Goal: Find specific page/section: Find specific page/section

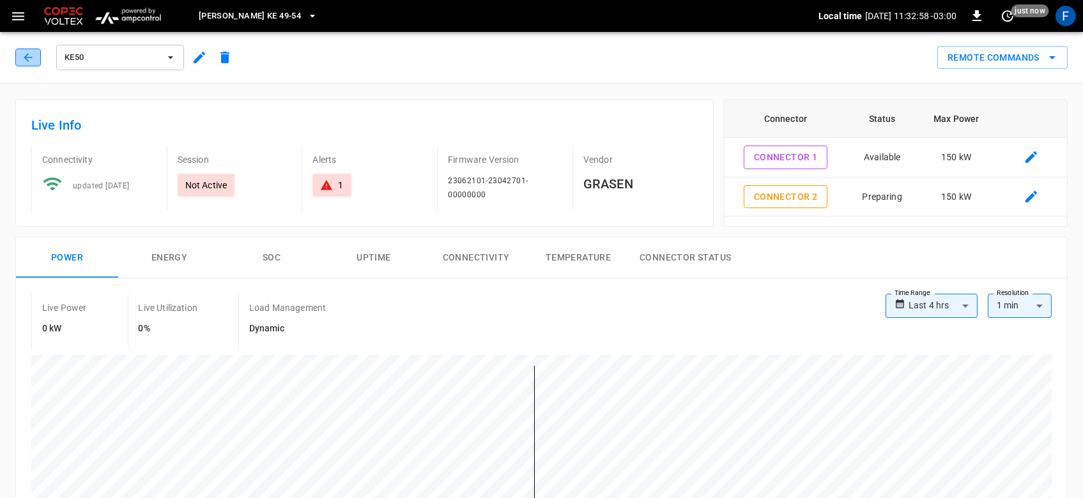
click at [24, 49] on button "button" at bounding box center [28, 58] width 26 height 18
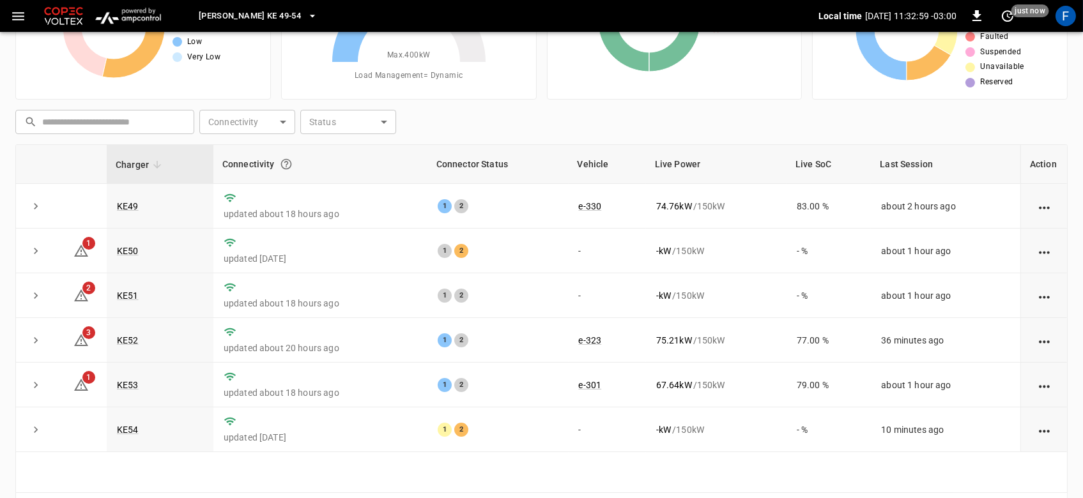
scroll to position [154, 0]
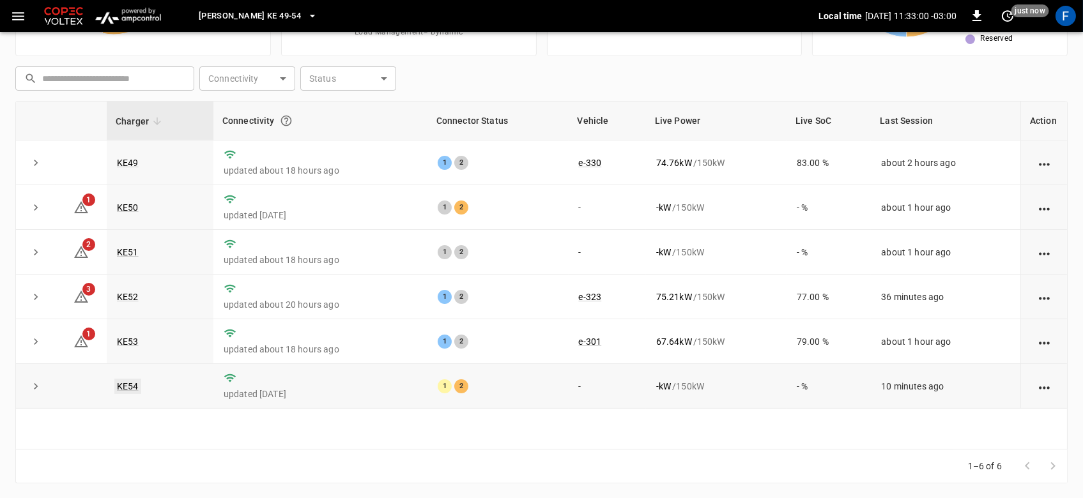
click at [135, 387] on link "KE54" at bounding box center [127, 386] width 27 height 15
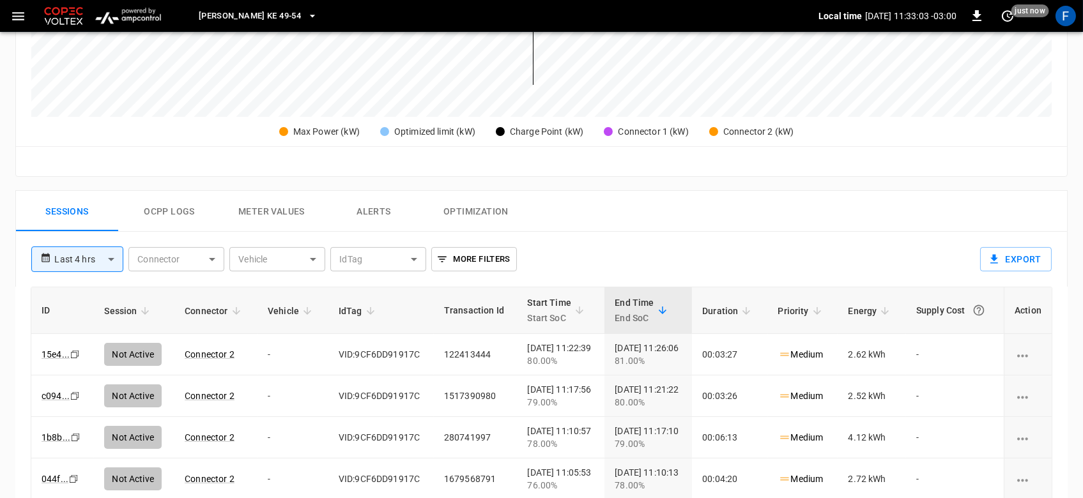
scroll to position [461, 0]
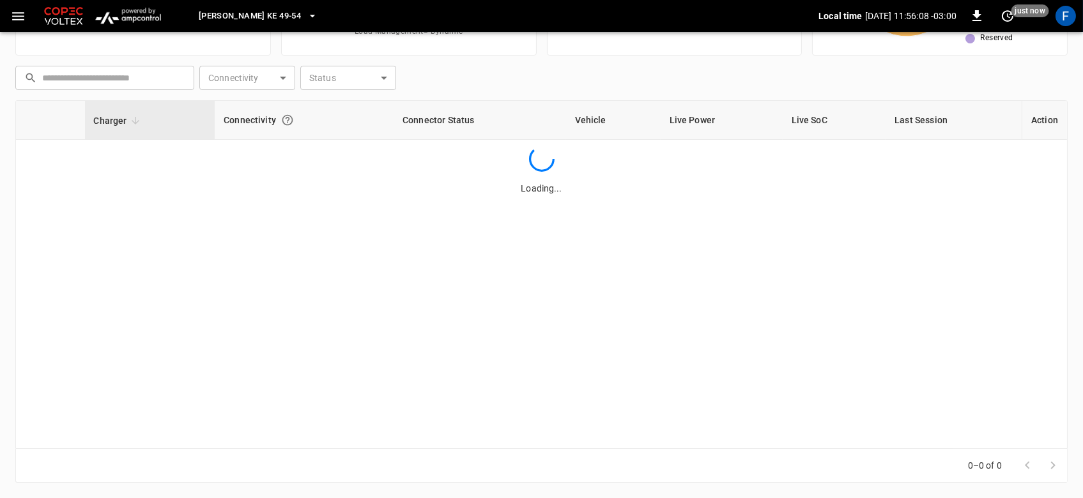
scroll to position [154, 0]
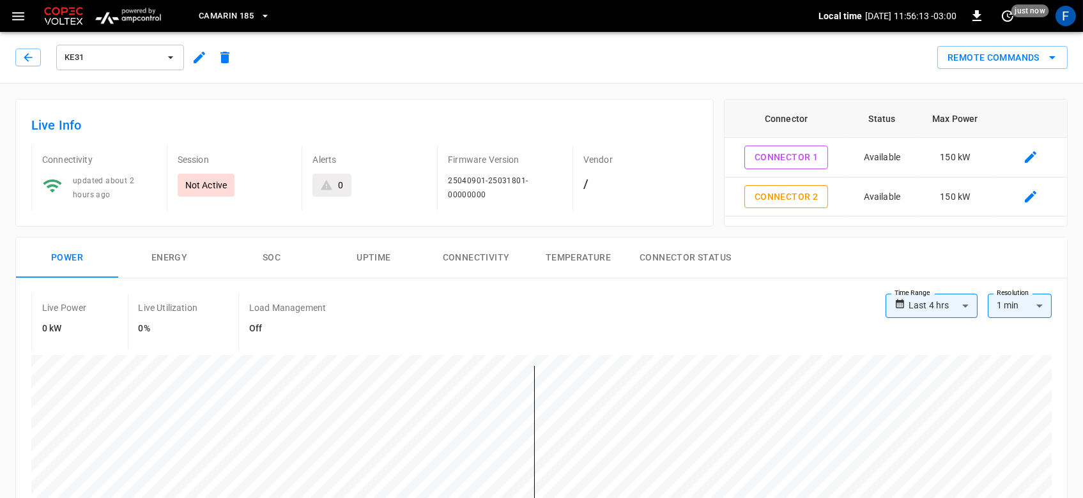
scroll to position [50, 0]
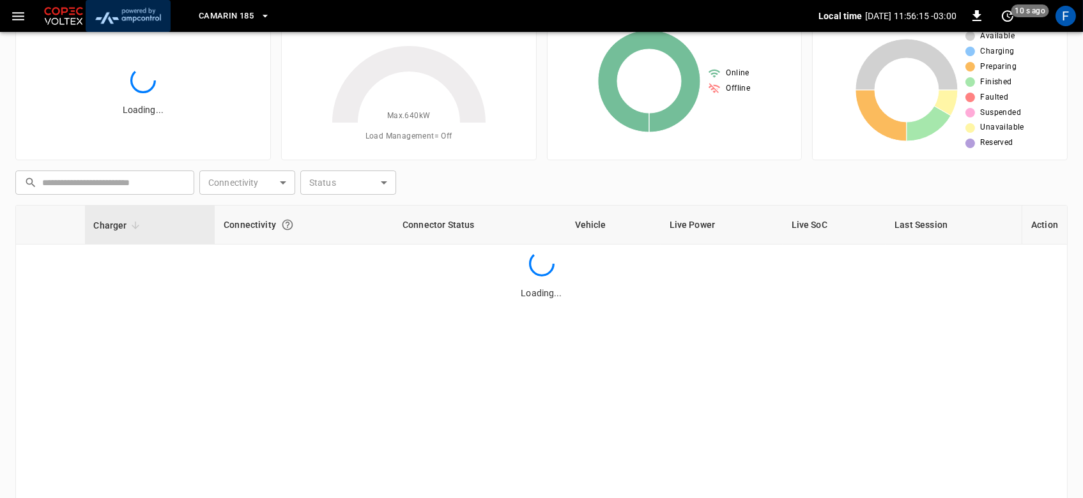
click at [123, 8] on img "menu" at bounding box center [128, 16] width 75 height 24
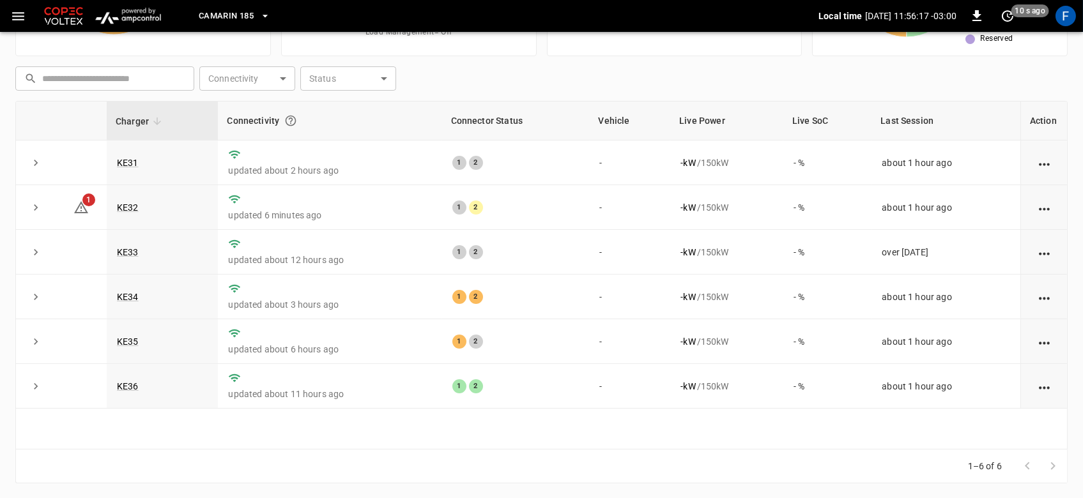
scroll to position [0, 0]
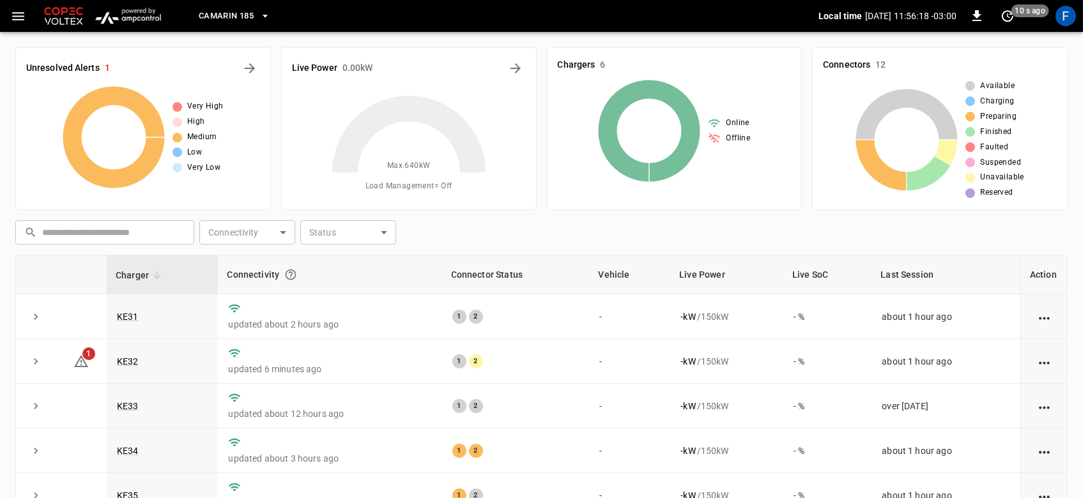
click at [143, 8] on img "menu" at bounding box center [128, 16] width 75 height 24
click at [56, 18] on img at bounding box center [64, 16] width 44 height 24
